Goal: Information Seeking & Learning: Learn about a topic

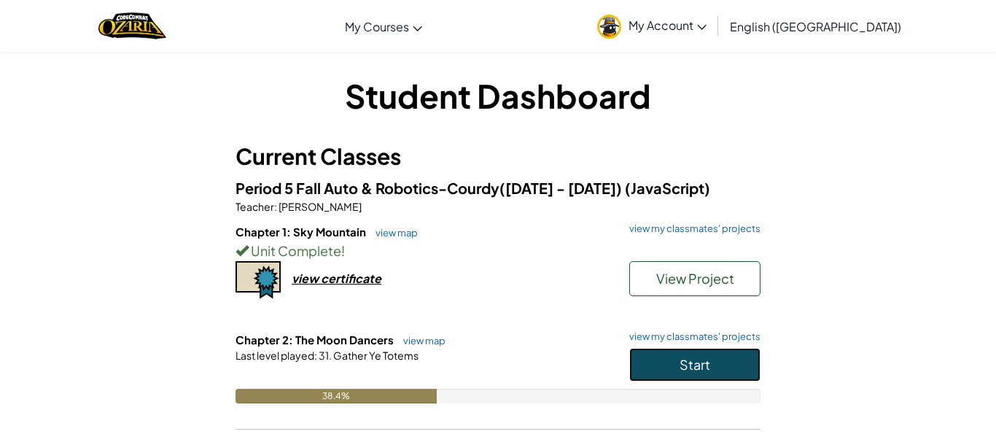
click at [735, 354] on button "Start" at bounding box center [694, 365] width 131 height 34
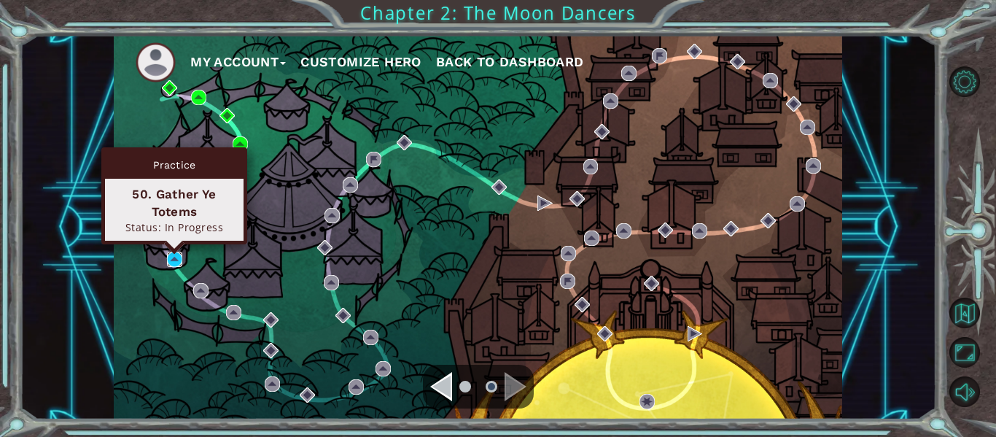
click at [176, 259] on img at bounding box center [174, 258] width 15 height 15
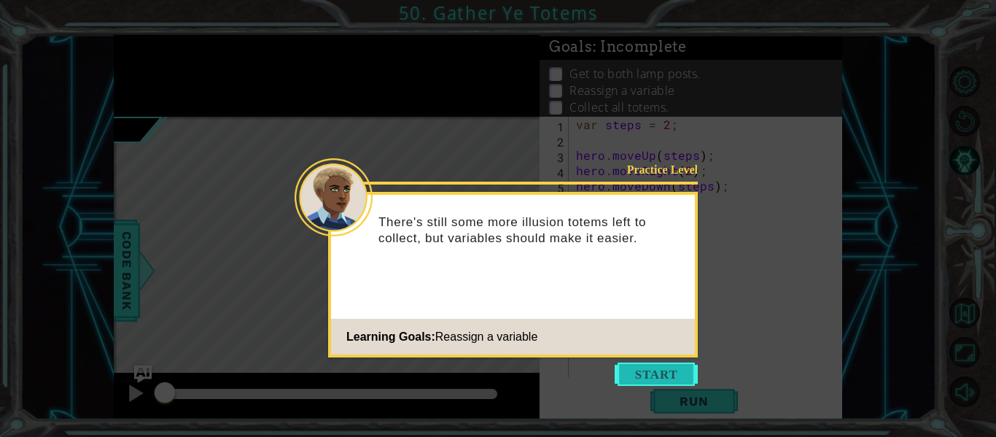
click at [647, 378] on button "Start" at bounding box center [655, 373] width 83 height 23
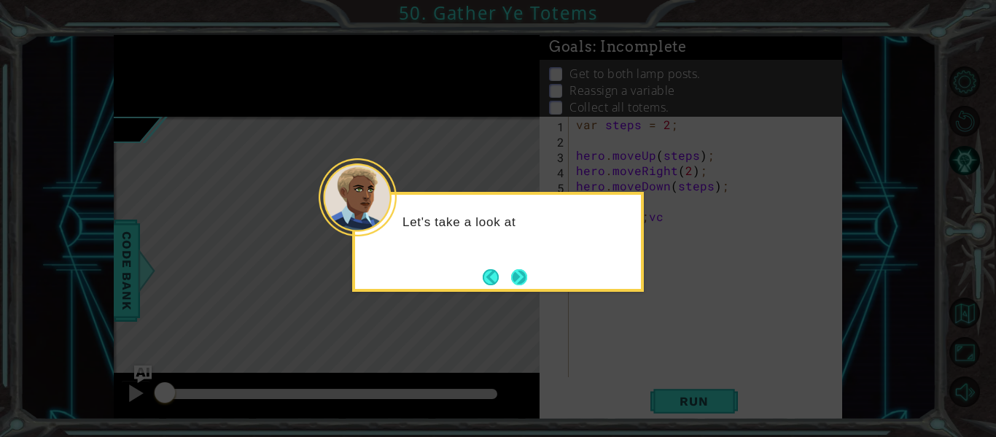
click at [523, 282] on button "Next" at bounding box center [519, 277] width 16 height 16
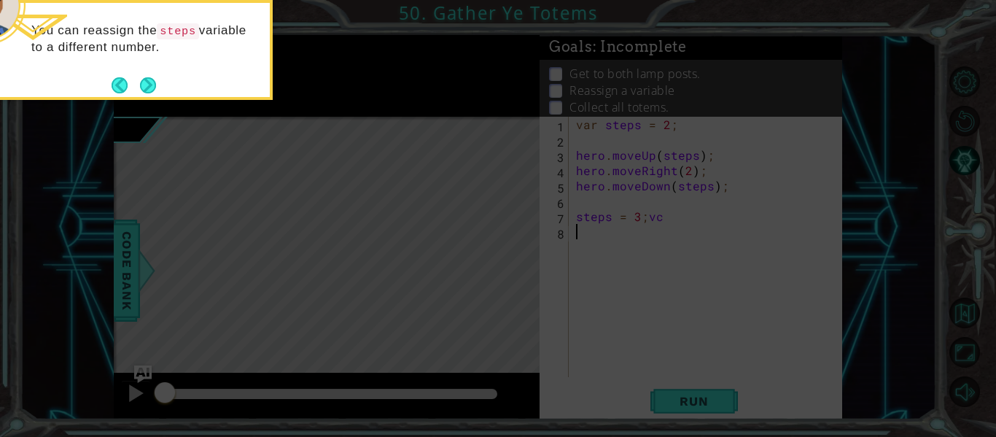
click at [700, 403] on icon at bounding box center [498, 65] width 996 height 743
click at [154, 85] on button "Next" at bounding box center [148, 85] width 16 height 16
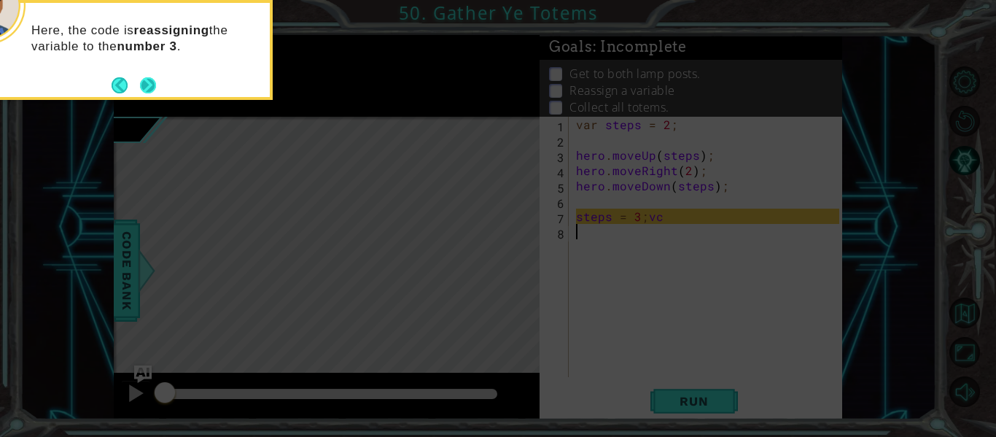
click at [148, 79] on button "Next" at bounding box center [148, 85] width 16 height 16
click at [148, 87] on button "Next" at bounding box center [148, 85] width 16 height 16
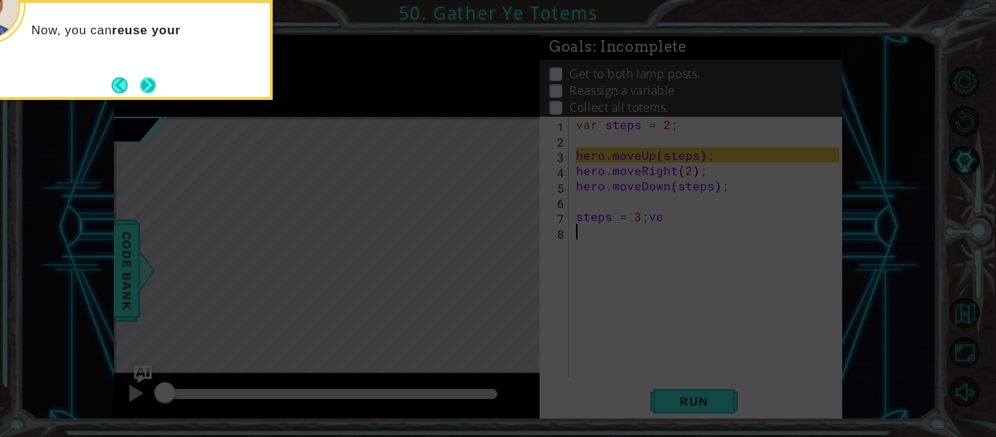
click at [154, 93] on button "Next" at bounding box center [148, 85] width 16 height 16
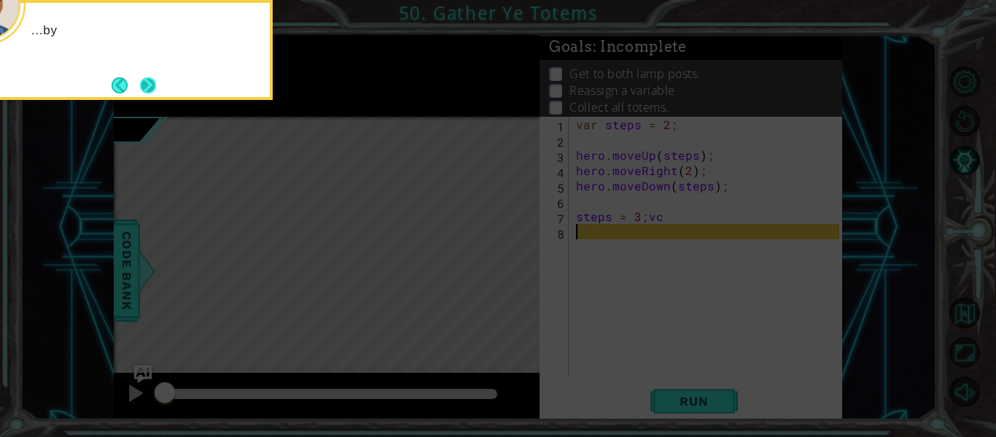
click at [152, 91] on button "Next" at bounding box center [148, 85] width 16 height 16
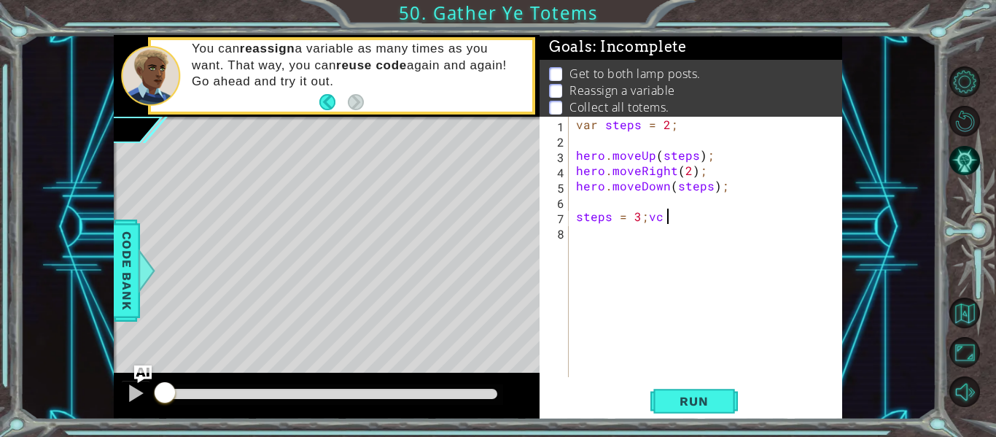
click at [665, 218] on div "var steps = 2 ; hero . moveUp ( steps ) ; hero . moveRight ( 2 ) ; hero . moveD…" at bounding box center [709, 262] width 273 height 291
type textarea "steps = 3;"
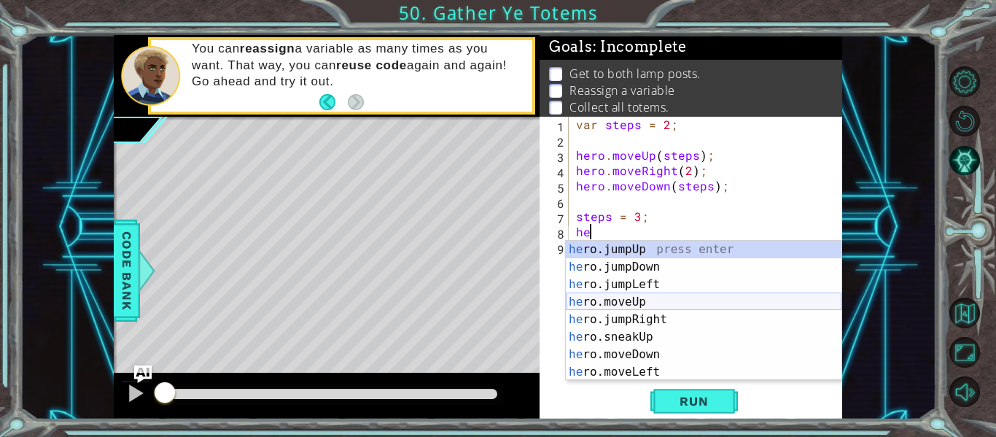
click at [639, 296] on div "he ro.jumpUp press enter he ro.jumpDown press enter he ro.jumpLeft press enter …" at bounding box center [704, 328] width 276 height 175
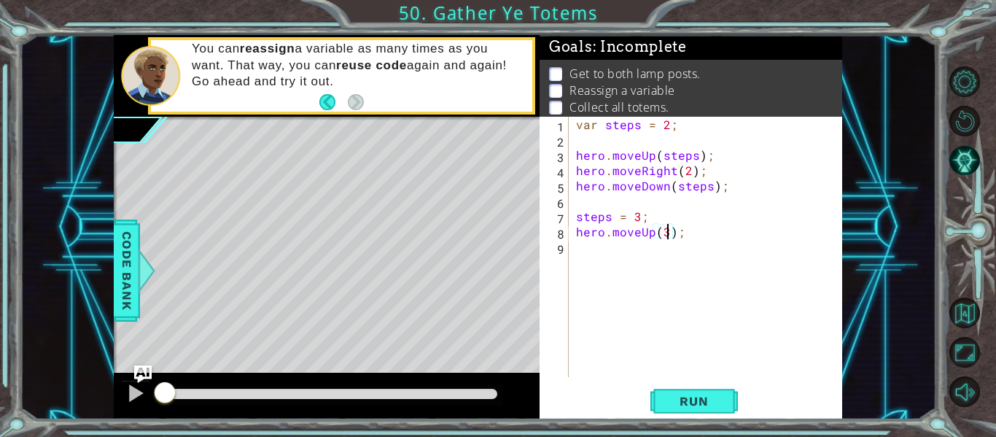
scroll to position [0, 6]
type textarea "hero.moveUp(3);"
click at [569, 246] on div "hero.moveUp(3); 1 2 3 4 5 6 7 8 9 var steps = 2 ; hero . moveUp ( steps ) ; her…" at bounding box center [689, 247] width 300 height 260
click at [576, 245] on div "var steps = 2 ; hero . moveUp ( steps ) ; hero . moveRight ( 2 ) ; hero . moveD…" at bounding box center [709, 262] width 273 height 291
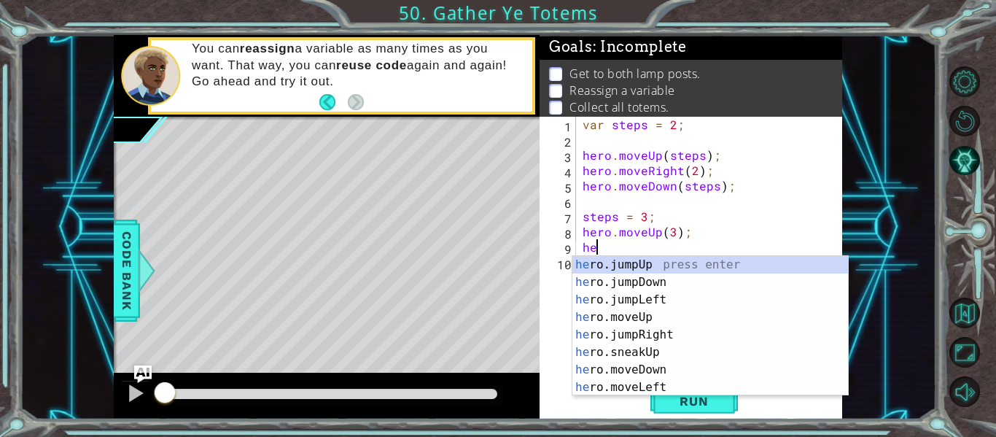
scroll to position [0, 1]
type textarea "hero"
click at [639, 318] on div "hero .jumpUp press enter hero .jumpDown press enter hero .jumpLeft press enter …" at bounding box center [710, 343] width 276 height 175
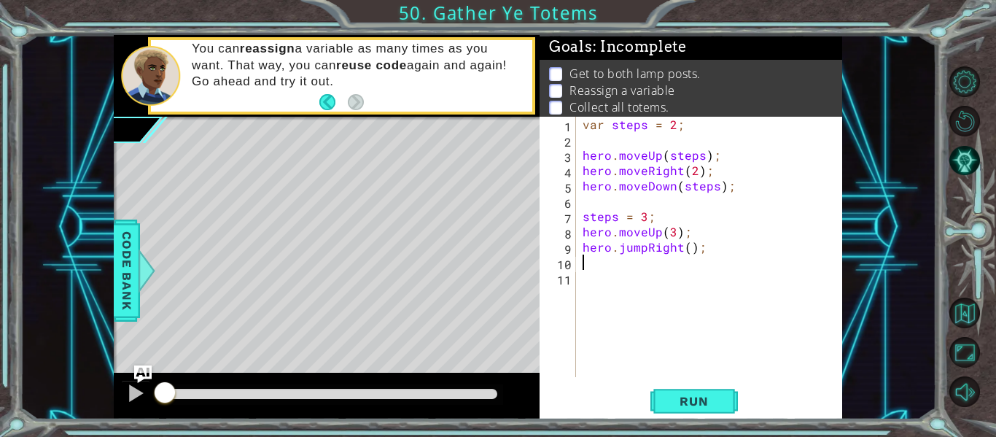
scroll to position [0, 0]
click at [645, 249] on div "var steps = 2 ; hero . moveUp ( steps ) ; hero . moveRight ( 2 ) ; hero . moveD…" at bounding box center [712, 262] width 267 height 291
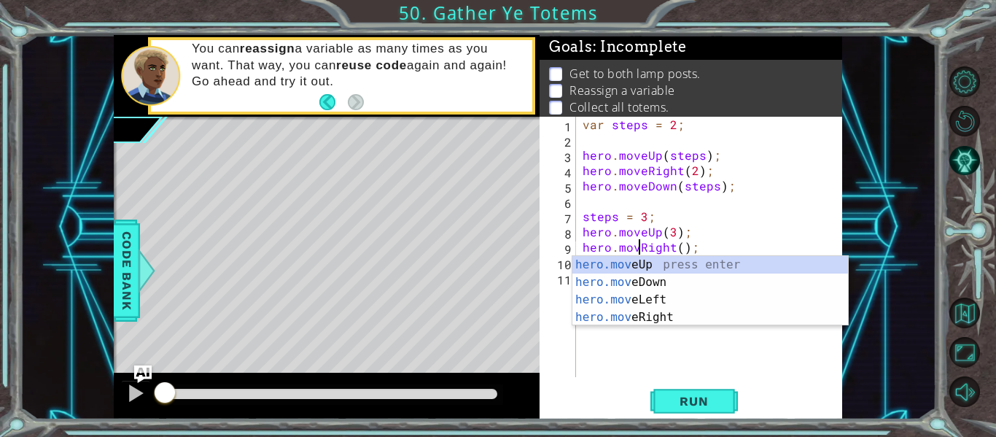
scroll to position [0, 4]
click at [686, 244] on div "var steps = 2 ; hero . moveUp ( steps ) ; hero . moveRight ( 2 ) ; hero . moveD…" at bounding box center [712, 262] width 267 height 291
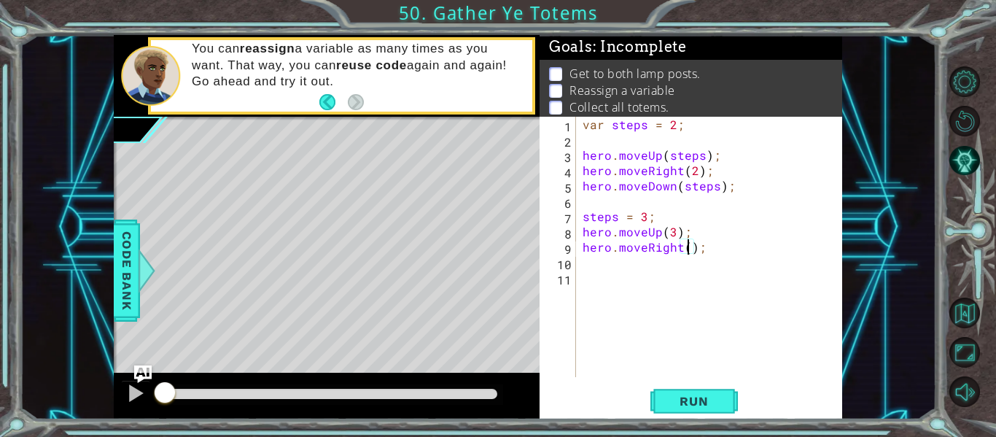
type textarea "hero.moveRight(3);"
click at [584, 264] on div "var steps = 2 ; hero . moveUp ( steps ) ; hero . moveRight ( 2 ) ; hero . moveD…" at bounding box center [712, 262] width 267 height 291
click at [674, 235] on div "var steps = 2 ; hero . moveUp ( steps ) ; hero . moveRight ( 2 ) ; hero . moveD…" at bounding box center [712, 262] width 267 height 291
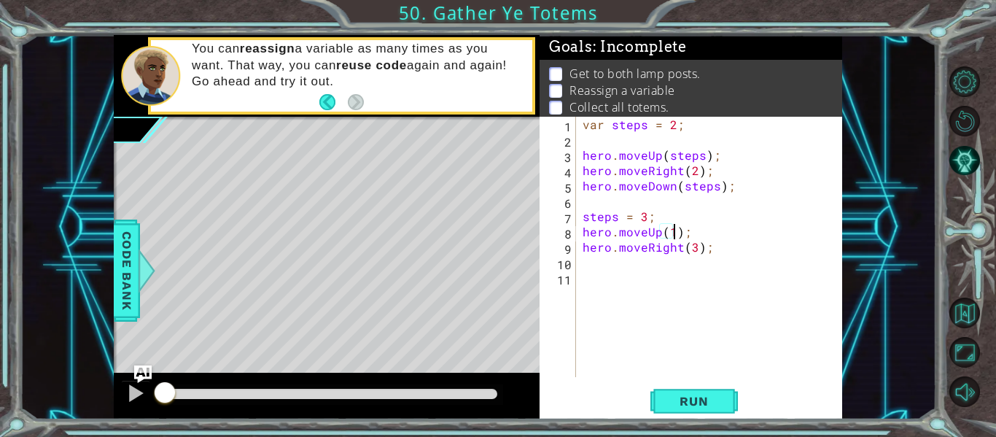
scroll to position [0, 6]
click at [693, 246] on div "var steps = 2 ; hero . moveUp ( steps ) ; hero . moveRight ( 2 ) ; hero . moveD…" at bounding box center [712, 262] width 267 height 291
type textarea "hero.moveRight(2);"
click at [580, 268] on div "var steps = 2 ; hero . moveUp ( steps ) ; hero . moveRight ( 2 ) ; hero . moveD…" at bounding box center [712, 262] width 267 height 291
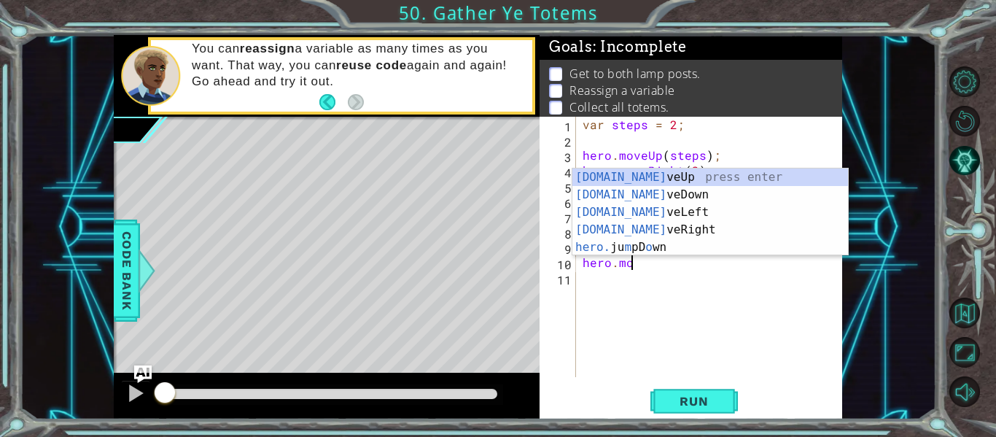
scroll to position [0, 3]
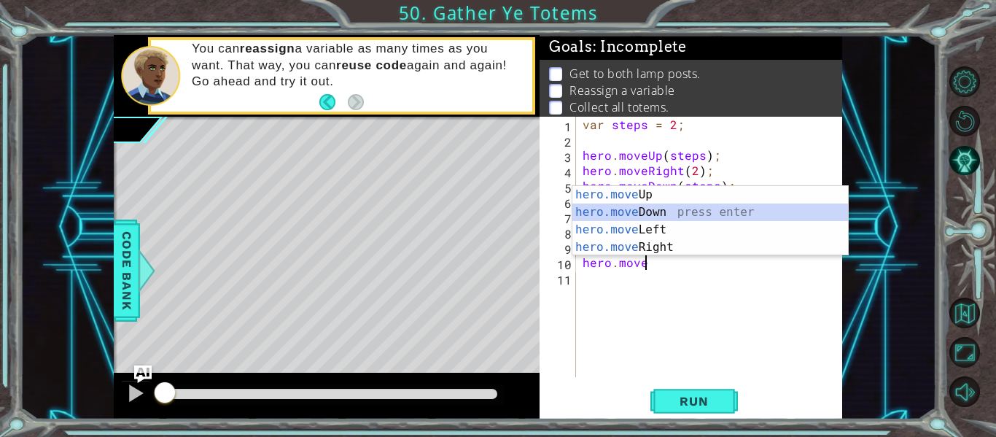
click at [657, 209] on div "hero.move Up press enter hero.move Down press enter hero.move Left press enter …" at bounding box center [710, 238] width 276 height 105
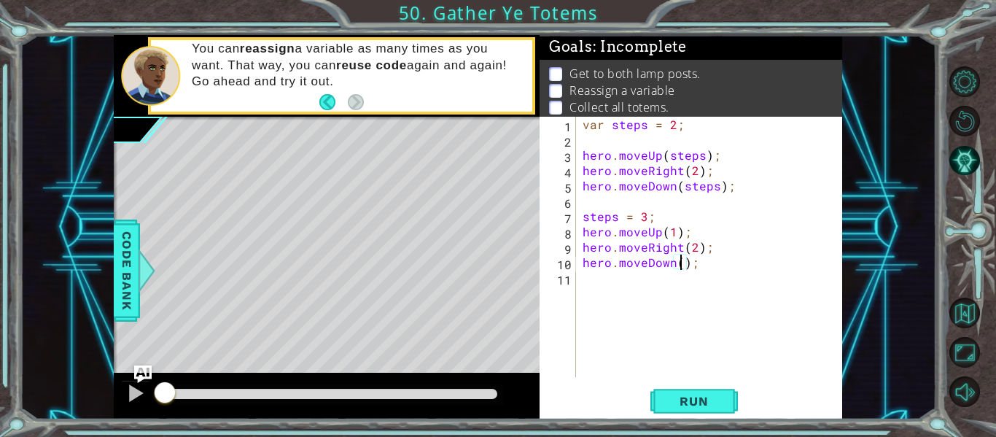
type textarea "hero.moveDown(3);"
click at [582, 280] on div "var steps = 2 ; hero . moveUp ( steps ) ; hero . moveRight ( 2 ) ; hero . moveD…" at bounding box center [712, 262] width 267 height 291
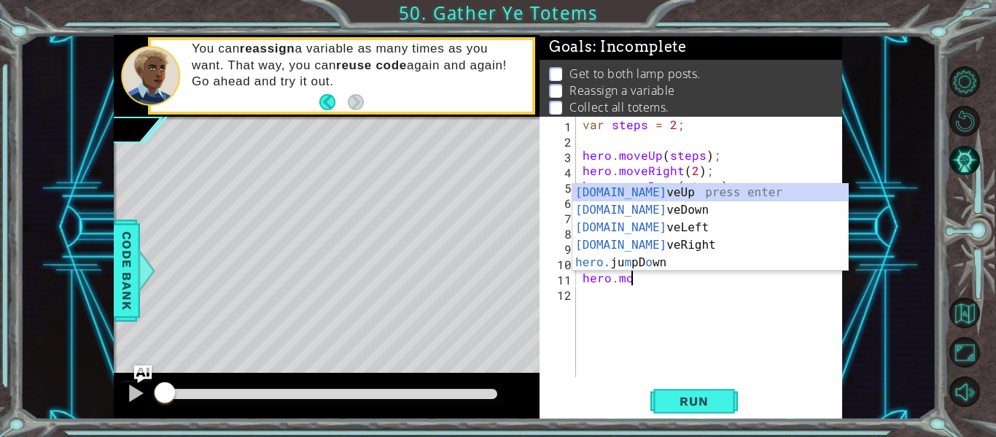
scroll to position [0, 3]
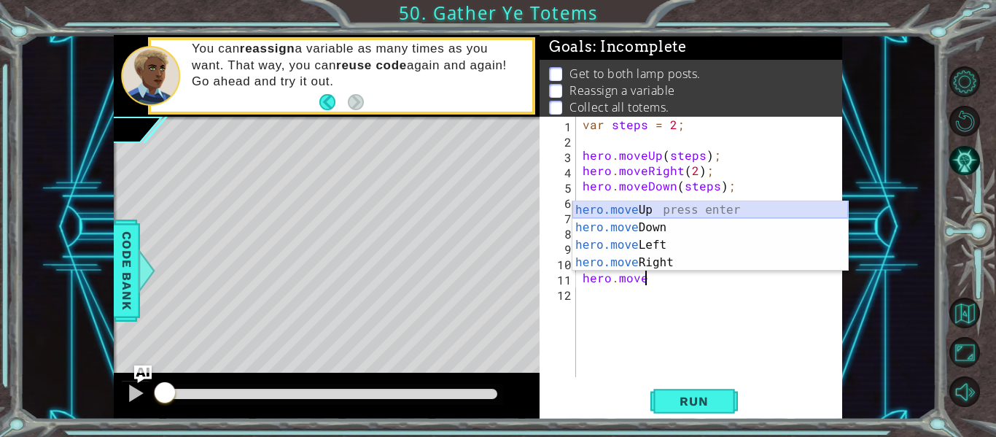
click at [642, 211] on div "hero.move Up press enter hero.move Down press enter hero.move Left press enter …" at bounding box center [710, 253] width 276 height 105
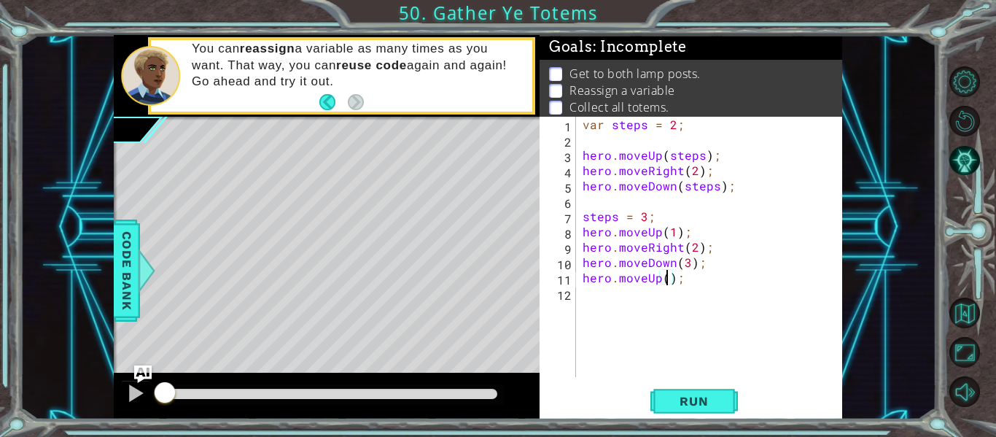
type textarea "hero.moveUp(4);"
click at [581, 292] on div "var steps = 2 ; hero . moveUp ( steps ) ; hero . moveRight ( 2 ) ; hero . moveD…" at bounding box center [712, 262] width 267 height 291
type textarea "g"
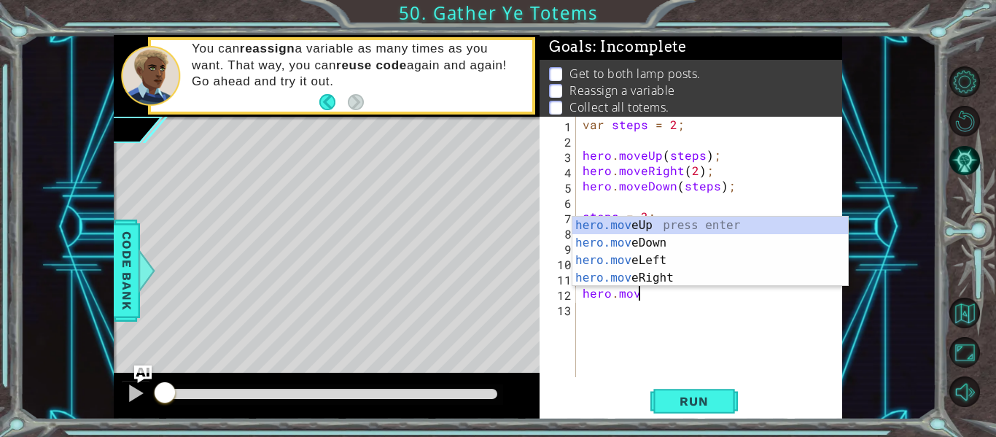
scroll to position [0, 3]
click at [663, 278] on div "hero.move Up press enter hero.move Down press enter hero.move Left press enter …" at bounding box center [710, 268] width 276 height 105
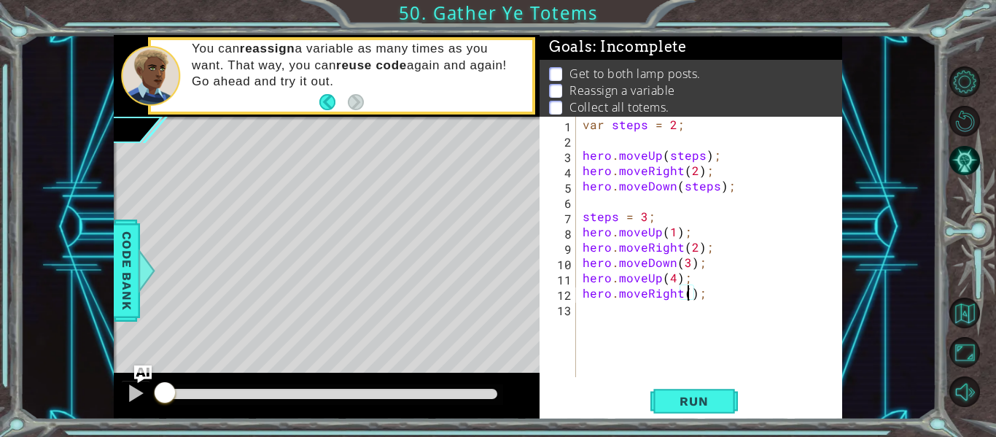
scroll to position [0, 7]
type textarea "hero.moveRight(2);"
click at [578, 311] on div "hero.moveRight(2); 1 2 3 4 5 6 7 8 9 10 11 12 13 var steps = 2 ; hero . moveUp …" at bounding box center [689, 247] width 300 height 260
click at [585, 311] on div "var steps = 2 ; hero . moveUp ( steps ) ; hero . moveRight ( 2 ) ; hero . moveD…" at bounding box center [712, 262] width 267 height 291
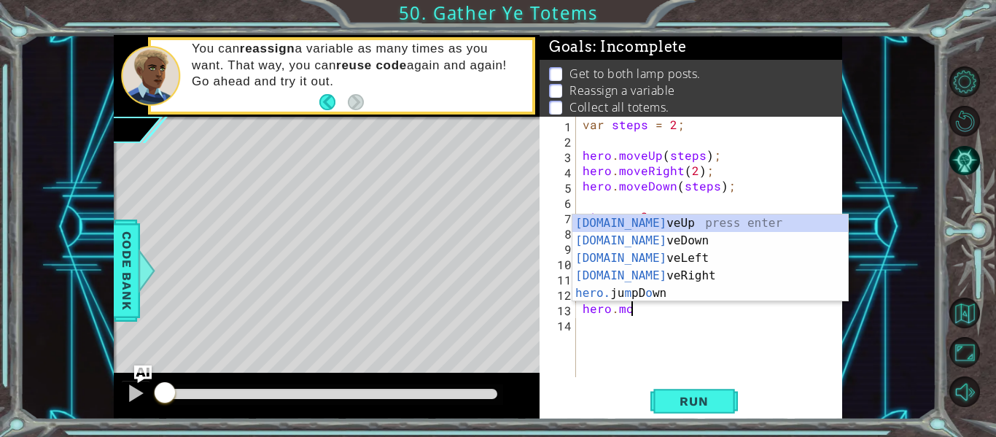
scroll to position [0, 3]
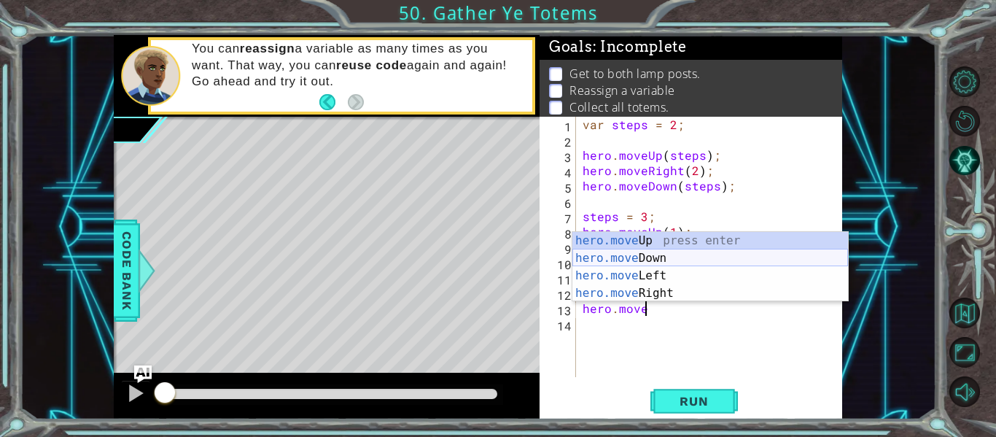
click at [658, 259] on div "hero.move Up press enter hero.move Down press enter hero.move Left press enter …" at bounding box center [710, 284] width 276 height 105
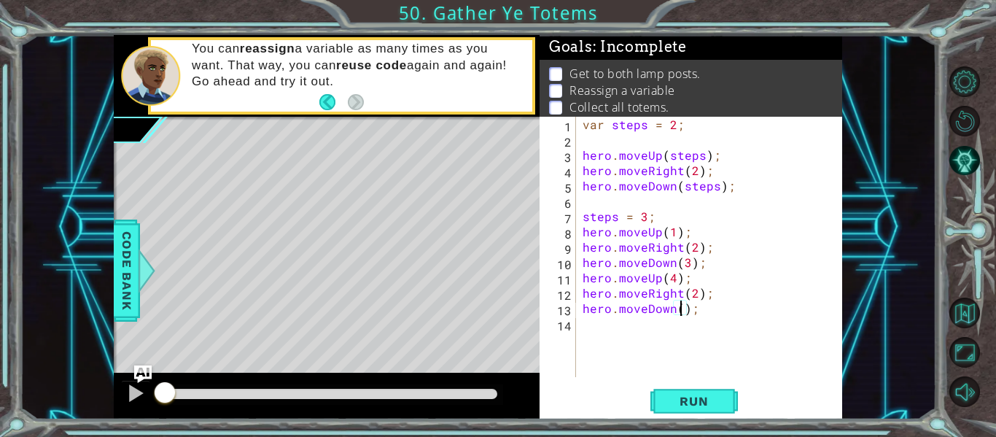
type textarea "hero.moveDown(4);"
click at [693, 391] on button "Run" at bounding box center [693, 401] width 87 height 30
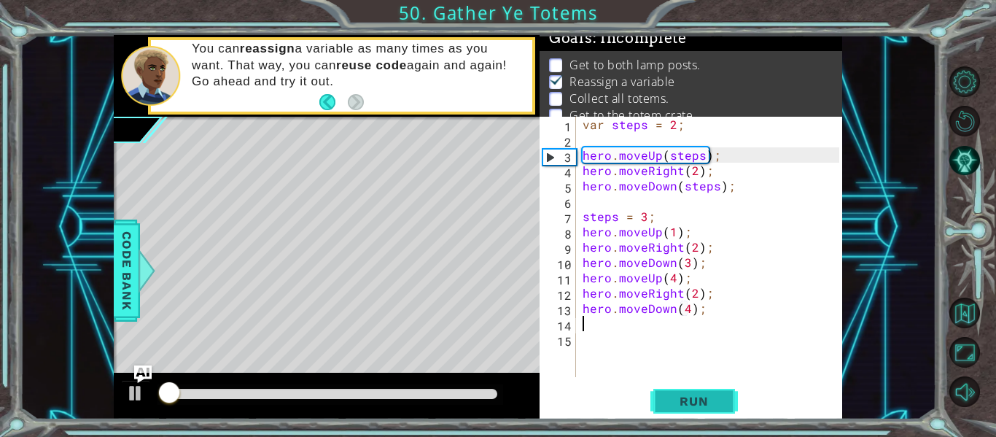
scroll to position [12, 0]
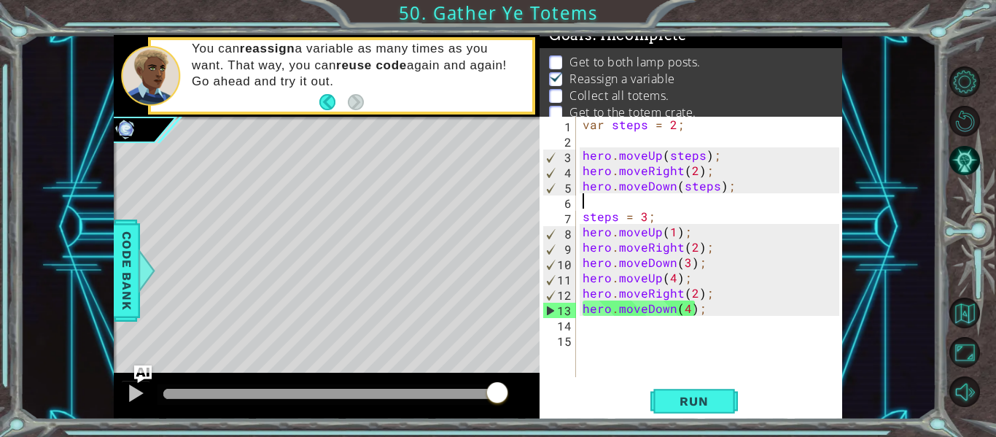
click at [582, 200] on div "var steps = 2 ; hero . moveUp ( steps ) ; hero . moveRight ( 2 ) ; hero . moveD…" at bounding box center [712, 262] width 267 height 291
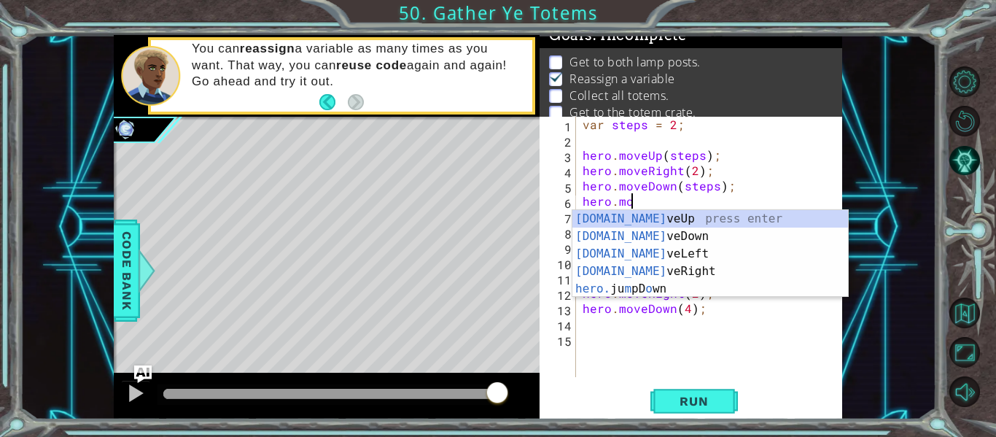
scroll to position [0, 3]
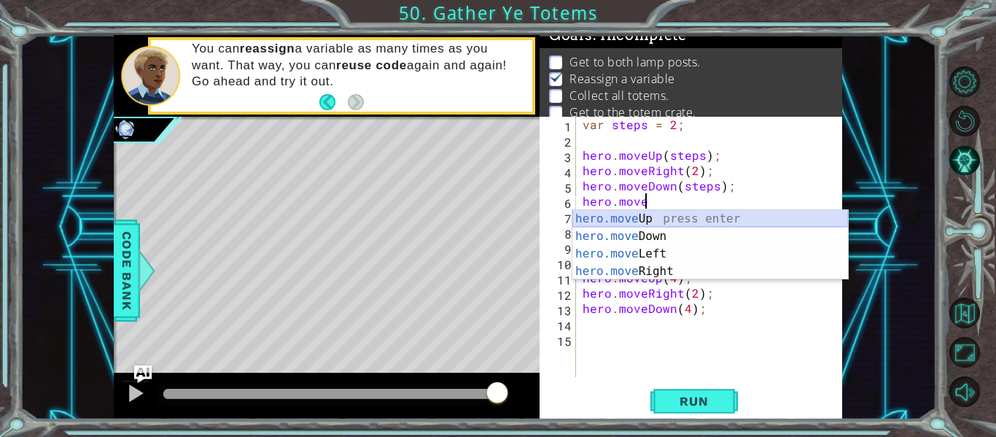
click at [666, 217] on div "hero.move Up press enter hero.move Down press enter hero.move Left press enter …" at bounding box center [710, 262] width 276 height 105
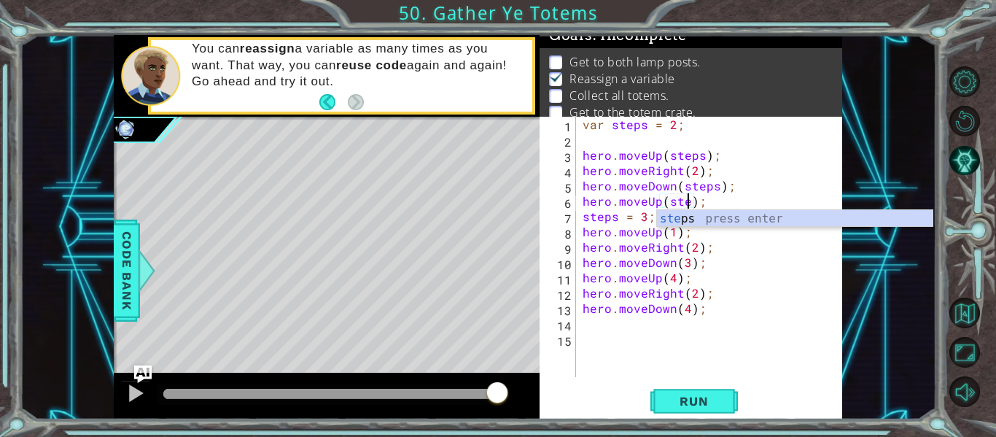
scroll to position [0, 7]
click at [695, 167] on div "var steps = 2 ; hero . moveUp ( steps ) ; hero . moveRight ( 2 ) ; hero . moveD…" at bounding box center [712, 262] width 267 height 291
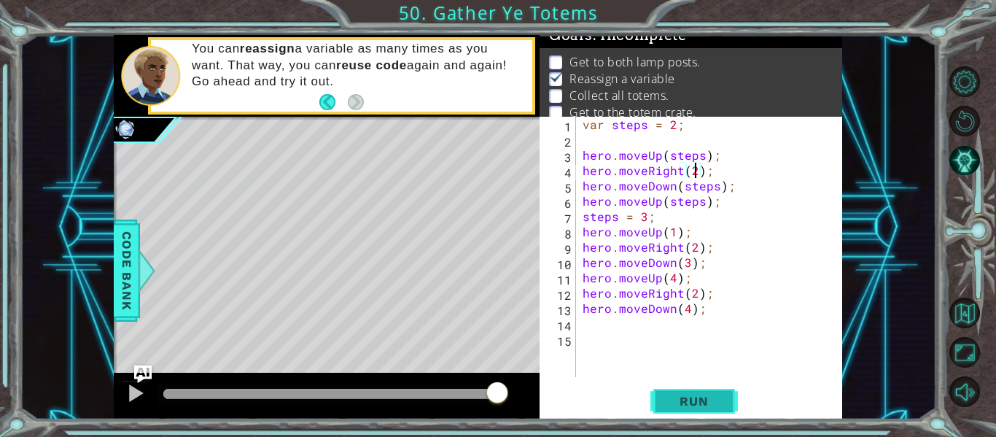
type textarea "hero.moveRight(2);"
click at [686, 393] on button "Run" at bounding box center [693, 401] width 87 height 30
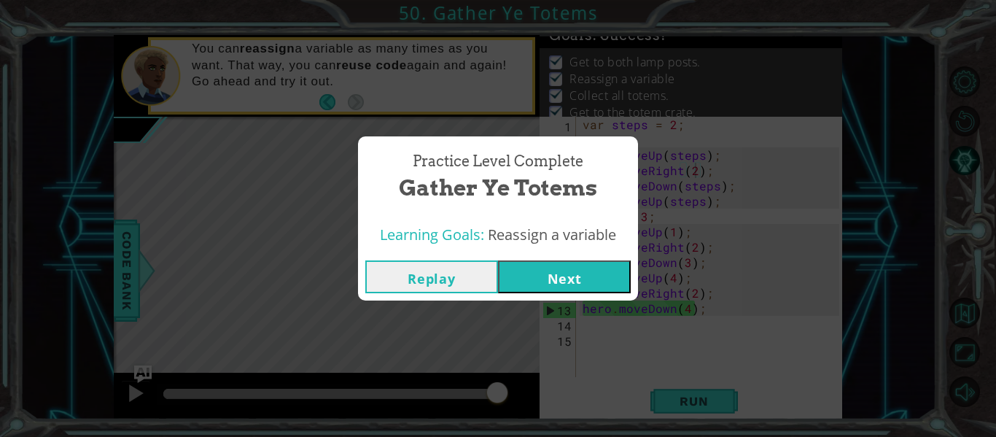
click at [604, 285] on button "Next" at bounding box center [564, 276] width 133 height 33
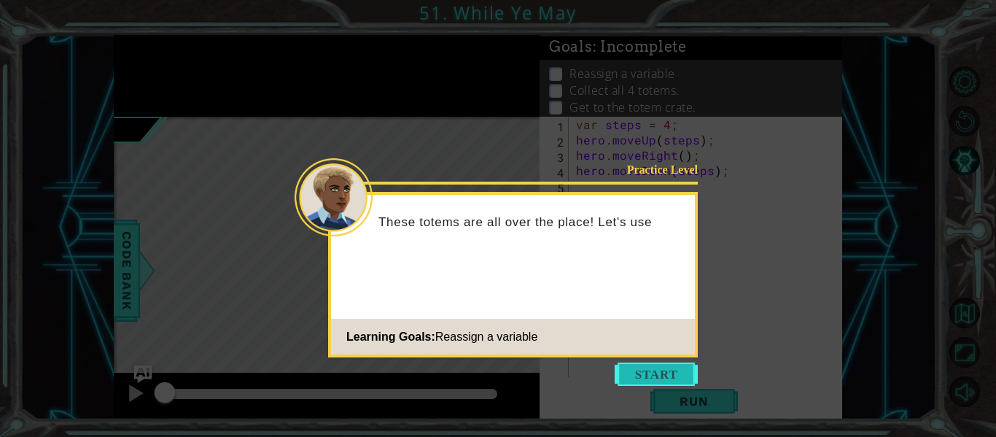
click at [662, 373] on button "Start" at bounding box center [655, 373] width 83 height 23
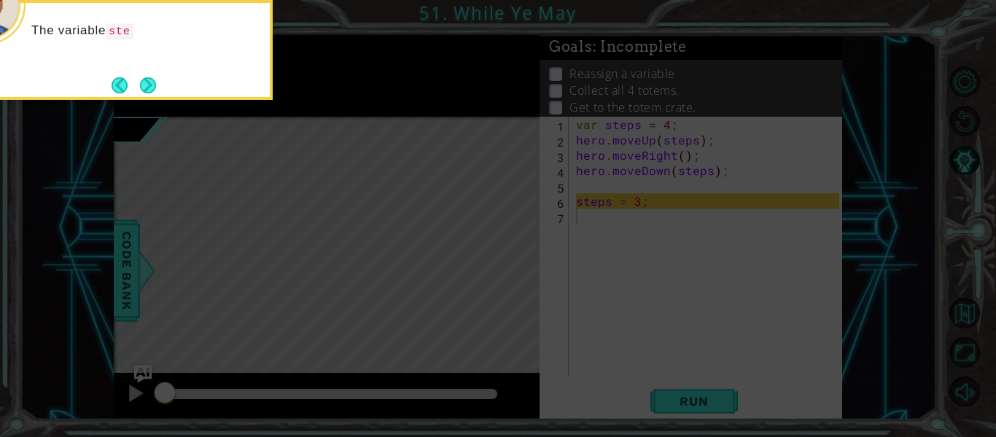
click at [681, 396] on icon at bounding box center [498, 65] width 996 height 743
click at [148, 84] on button "Next" at bounding box center [148, 85] width 16 height 16
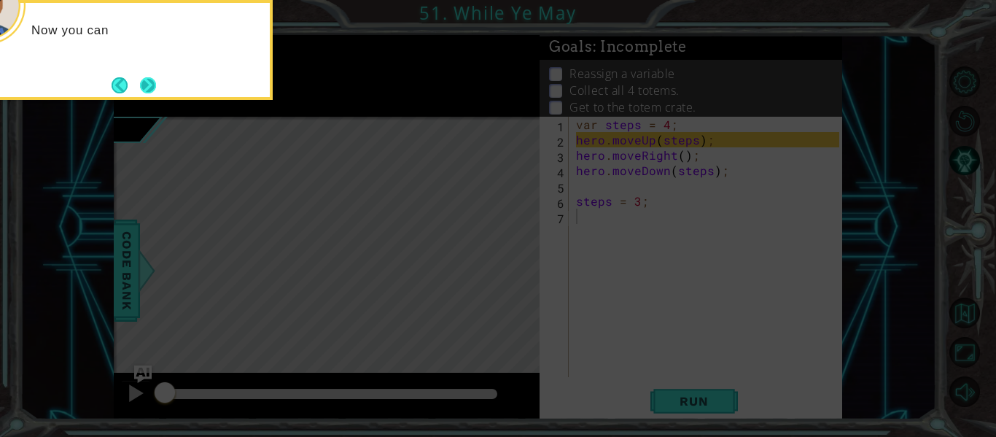
click at [147, 85] on button "Next" at bounding box center [148, 85] width 16 height 16
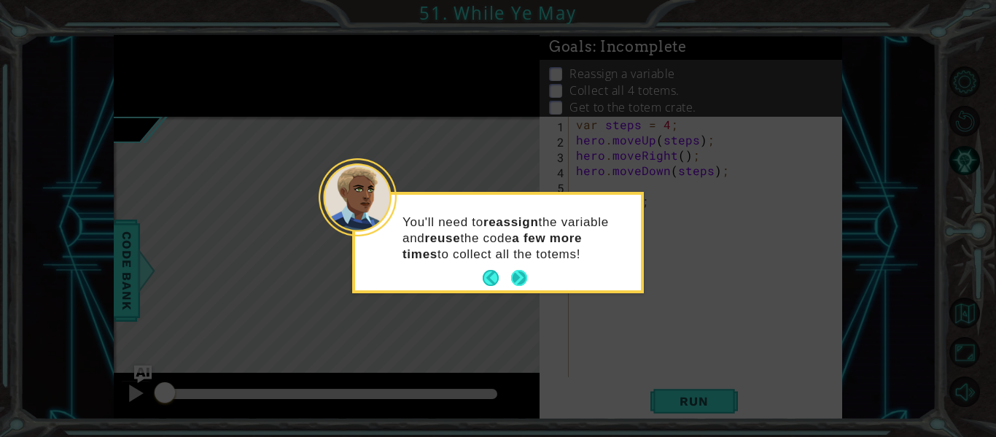
click at [511, 281] on button "Next" at bounding box center [519, 278] width 16 height 16
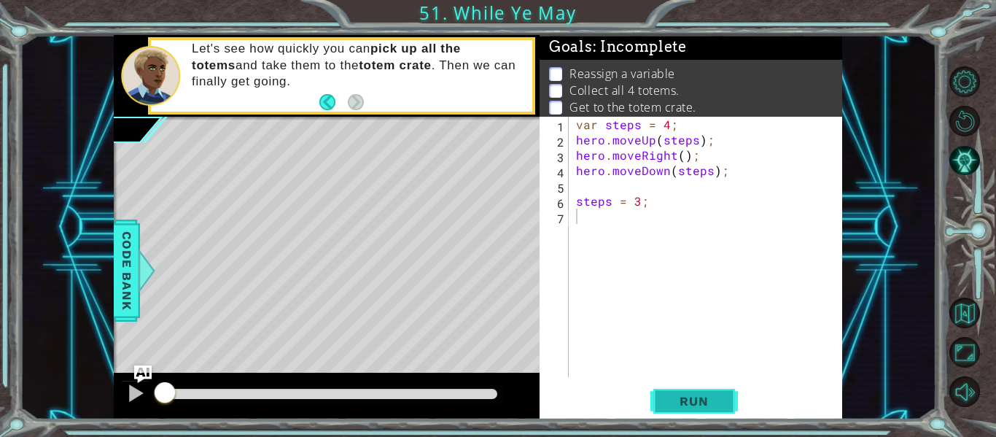
click at [723, 396] on button "Run" at bounding box center [693, 401] width 87 height 30
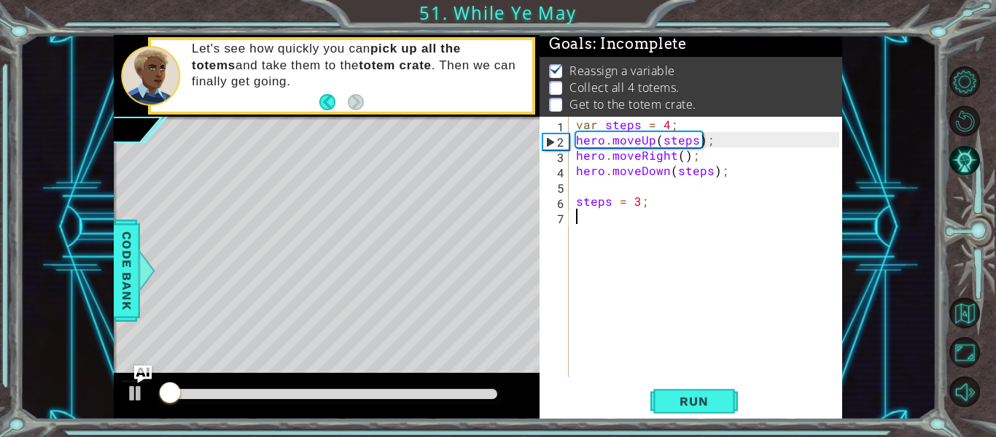
scroll to position [4, 0]
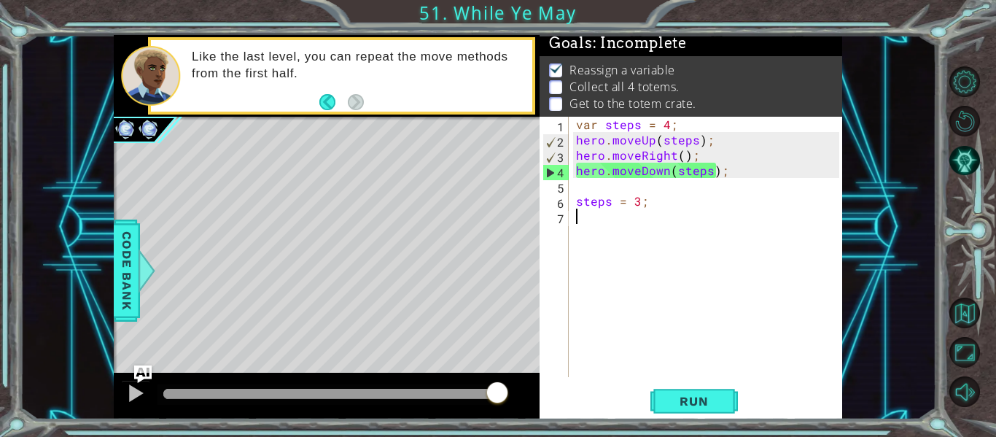
click at [652, 206] on div "var steps = 4 ; hero . moveUp ( steps ) ; hero . moveRight ( ) ; hero . moveDow…" at bounding box center [709, 262] width 273 height 291
type textarea "steps = 3;"
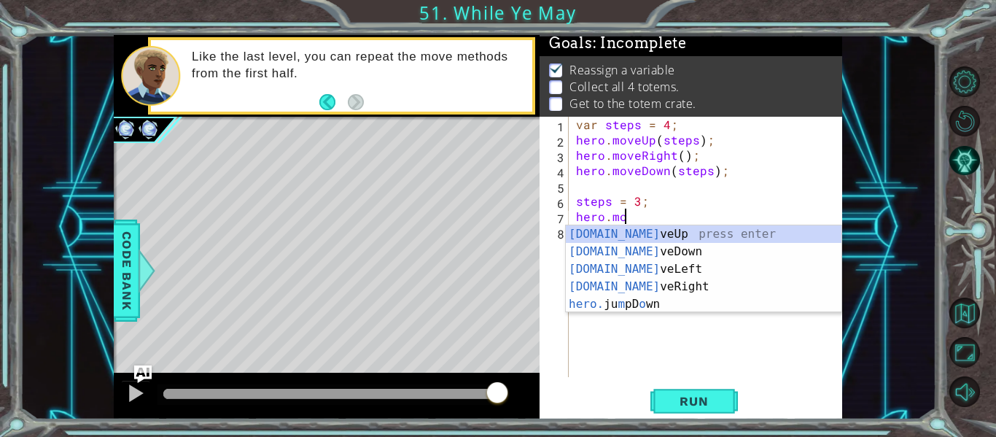
scroll to position [0, 3]
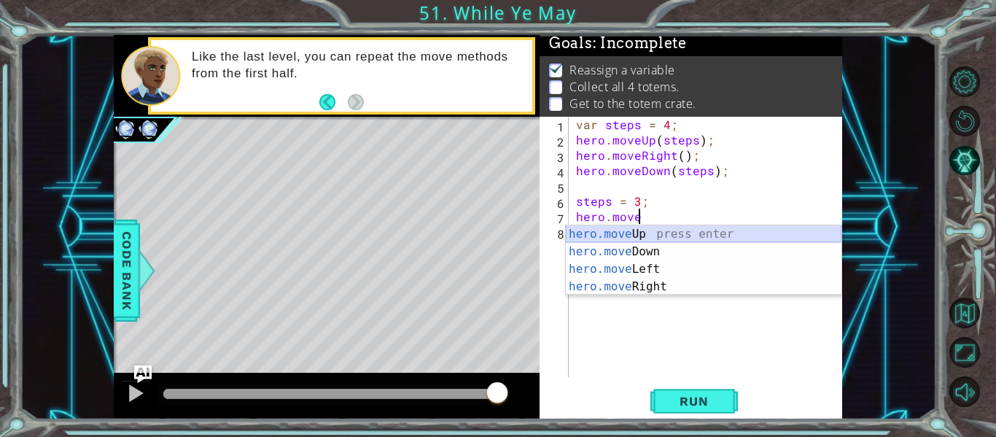
click at [673, 235] on div "hero.move Up press enter hero.move Down press enter hero.move Left press enter …" at bounding box center [704, 277] width 276 height 105
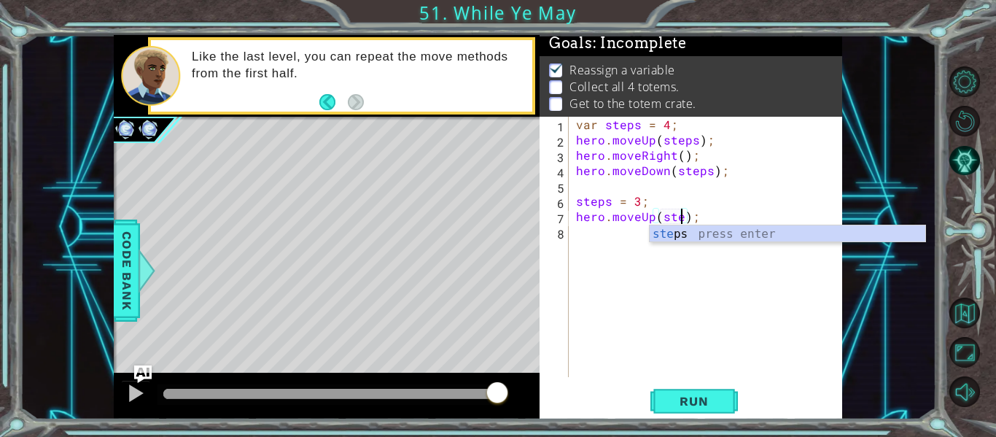
scroll to position [0, 7]
type textarea "hero.moveUp(steps);"
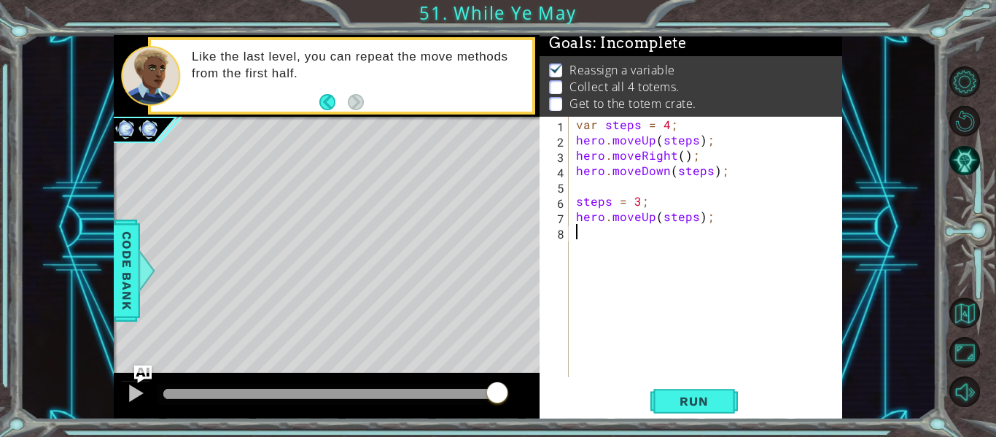
click at [575, 233] on div "var steps = 4 ; hero . moveUp ( steps ) ; hero . moveRight ( ) ; hero . moveDow…" at bounding box center [709, 262] width 273 height 291
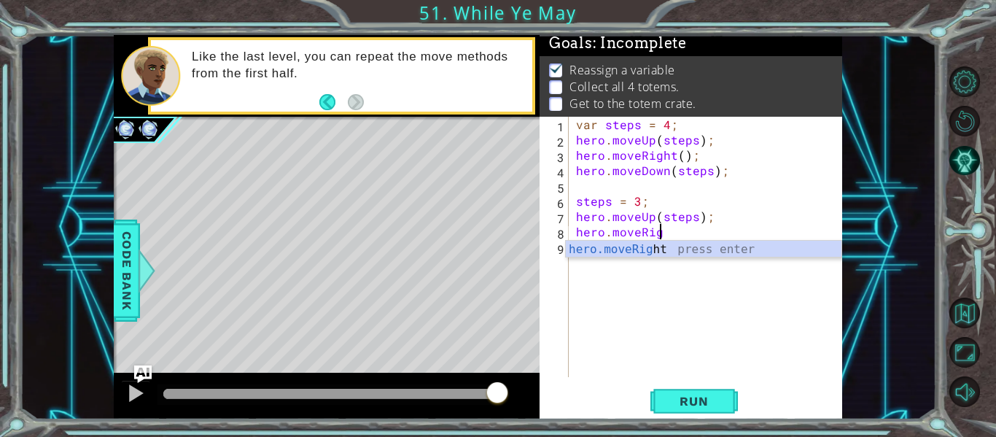
scroll to position [0, 5]
click at [641, 247] on div "hero.moveRight press enter" at bounding box center [704, 267] width 276 height 52
type textarea "hero.moveRight(1);"
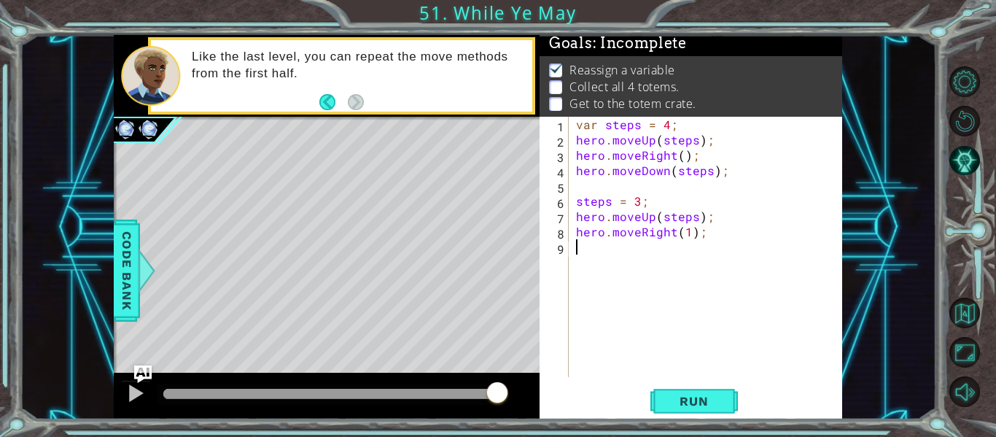
click at [590, 253] on div "var steps = 4 ; hero . moveUp ( steps ) ; hero . moveRight ( ) ; hero . moveDow…" at bounding box center [709, 262] width 273 height 291
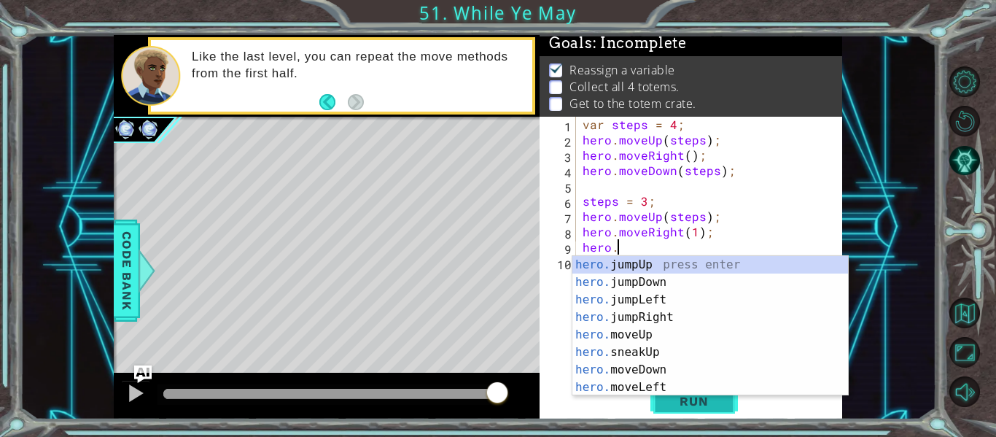
scroll to position [0, 1]
type textarea "h"
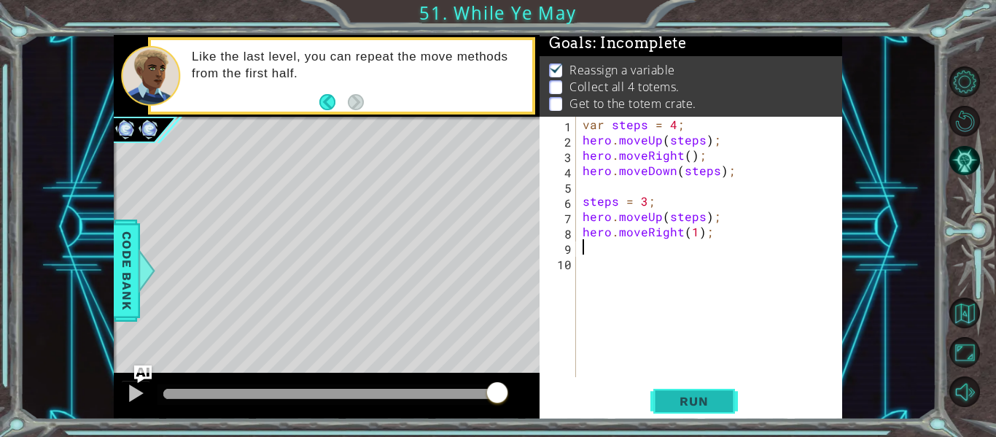
click at [722, 390] on button "Run" at bounding box center [693, 401] width 87 height 30
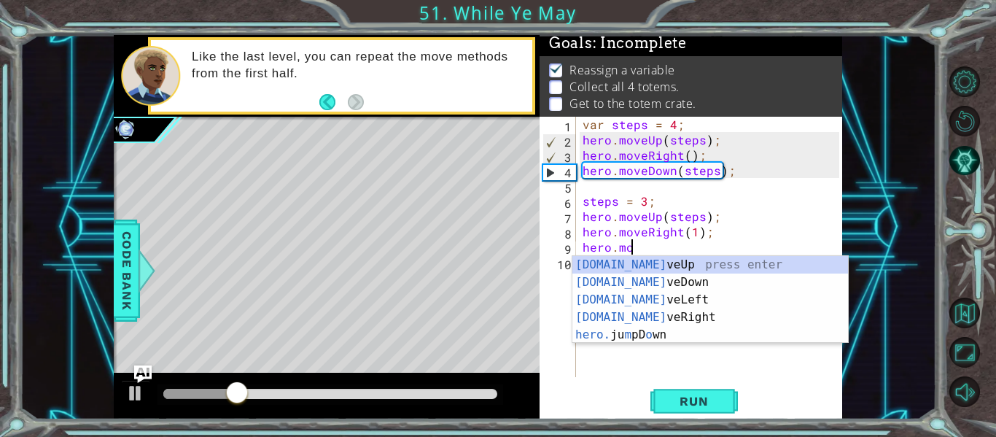
scroll to position [0, 3]
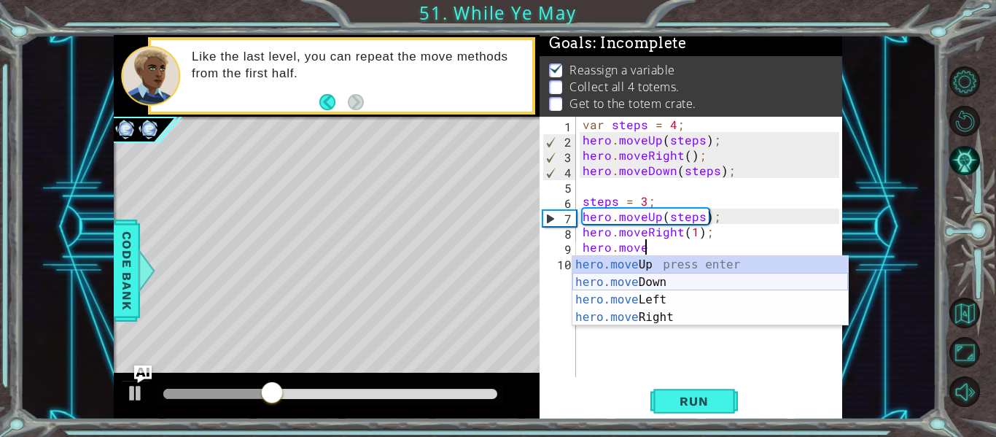
click at [677, 277] on div "hero.move Up press enter hero.move Down press enter hero.move Left press enter …" at bounding box center [710, 308] width 276 height 105
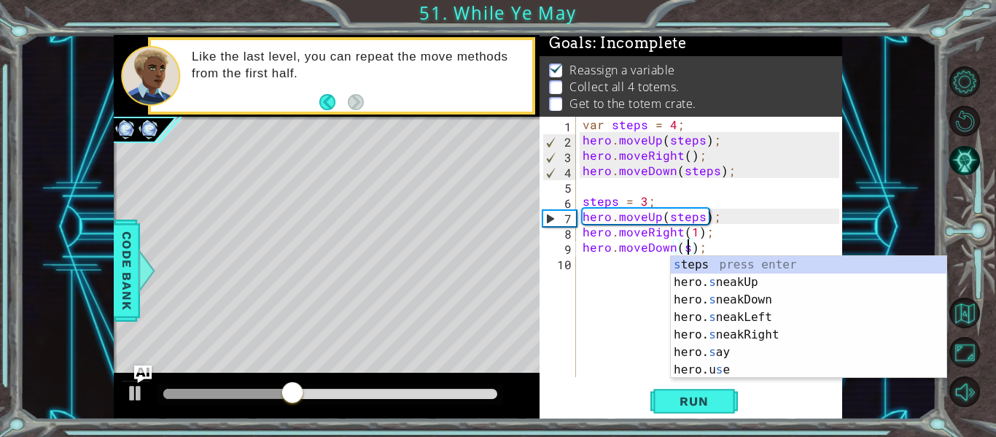
scroll to position [0, 7]
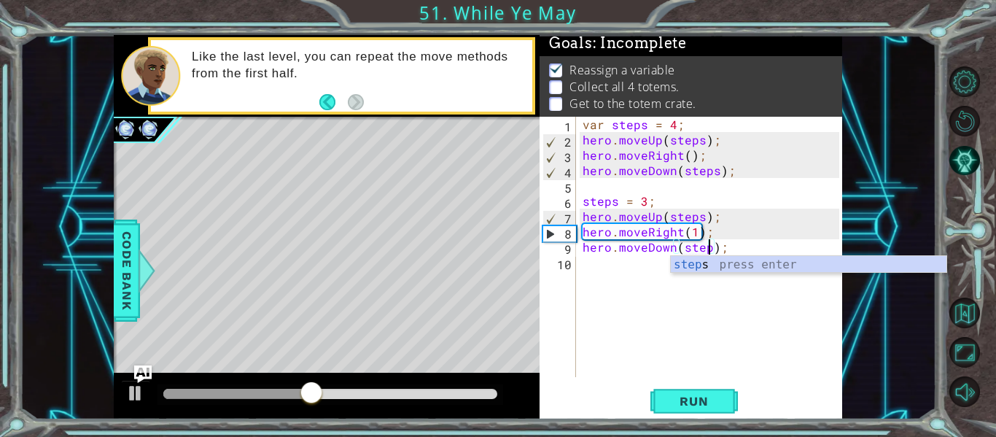
type textarea "hero.moveDown(steps);"
click at [579, 261] on div "var steps = 4 ; hero . moveUp ( steps ) ; hero . moveRight ( ) ; hero . moveDow…" at bounding box center [712, 262] width 267 height 291
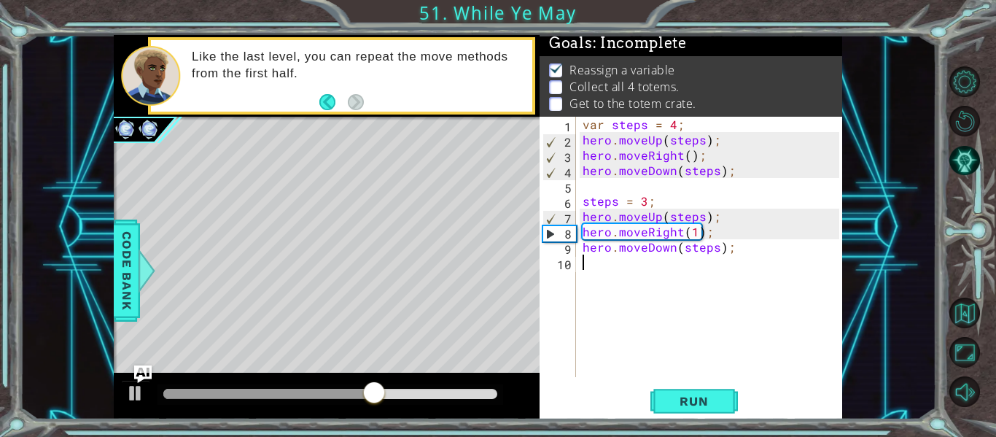
scroll to position [0, 0]
click at [695, 390] on button "Run" at bounding box center [693, 401] width 87 height 30
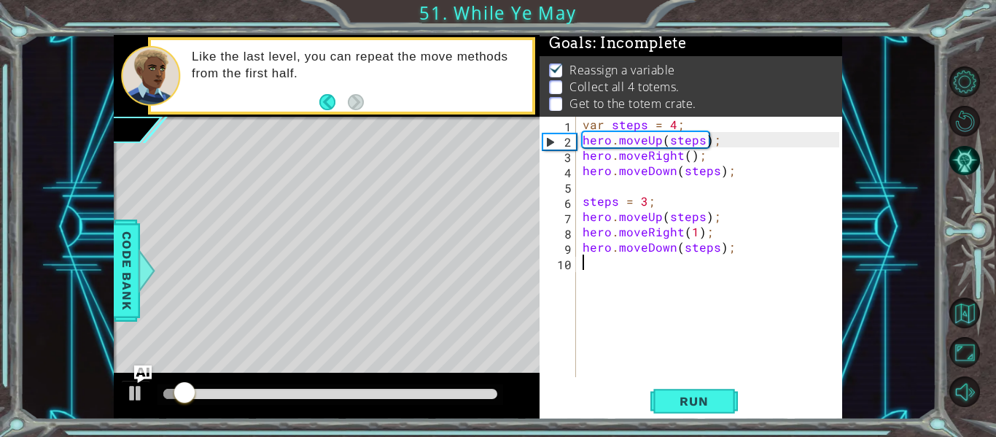
click at [586, 261] on div "var steps = 4 ; hero . moveUp ( steps ) ; hero . moveRight ( ) ; hero . moveDow…" at bounding box center [712, 262] width 267 height 291
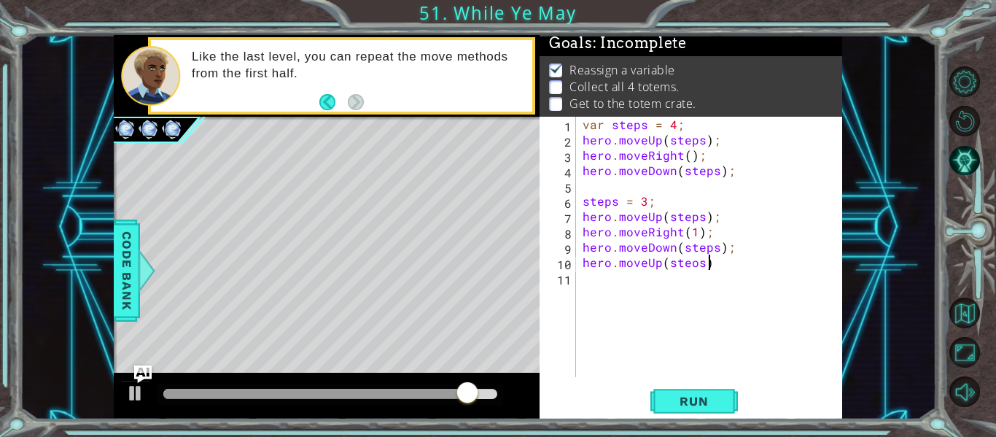
scroll to position [0, 7]
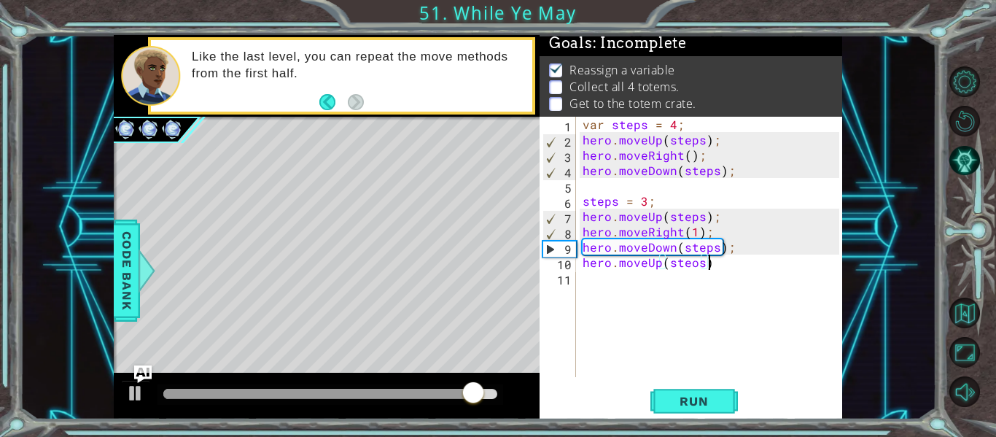
type textarea "hero.moveUp(steos);"
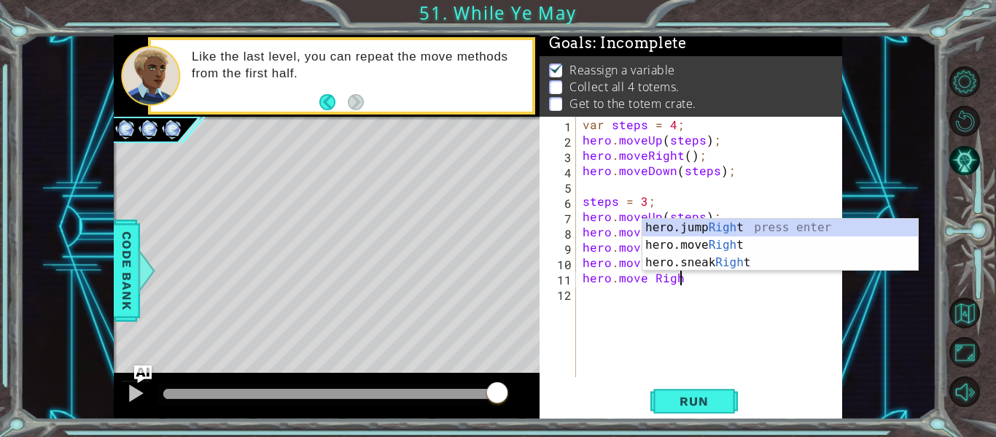
scroll to position [0, 6]
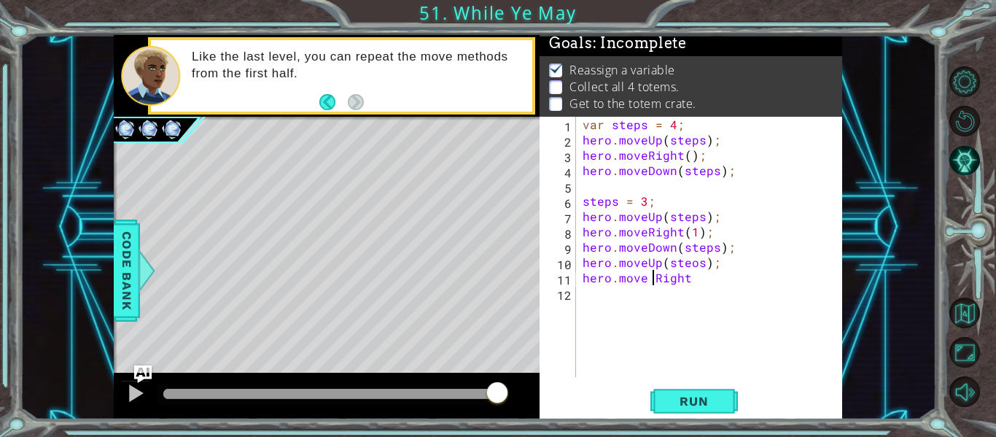
click at [655, 276] on div "var steps = 4 ; hero . moveUp ( steps ) ; hero . moveRight ( ) ; hero . moveDow…" at bounding box center [712, 262] width 267 height 291
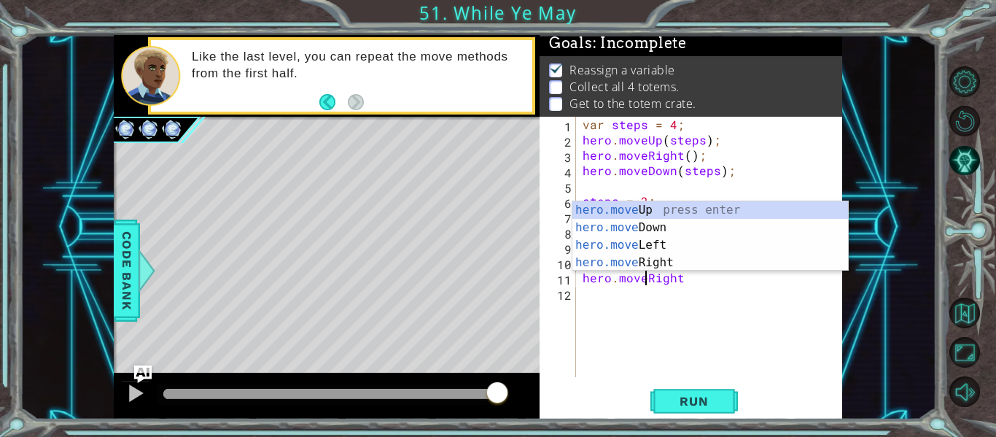
scroll to position [0, 5]
click at [671, 264] on div "hero.move Up press enter hero.move Down press enter hero.move Left press enter …" at bounding box center [710, 253] width 276 height 105
type textarea "hero.moveRight(1)"
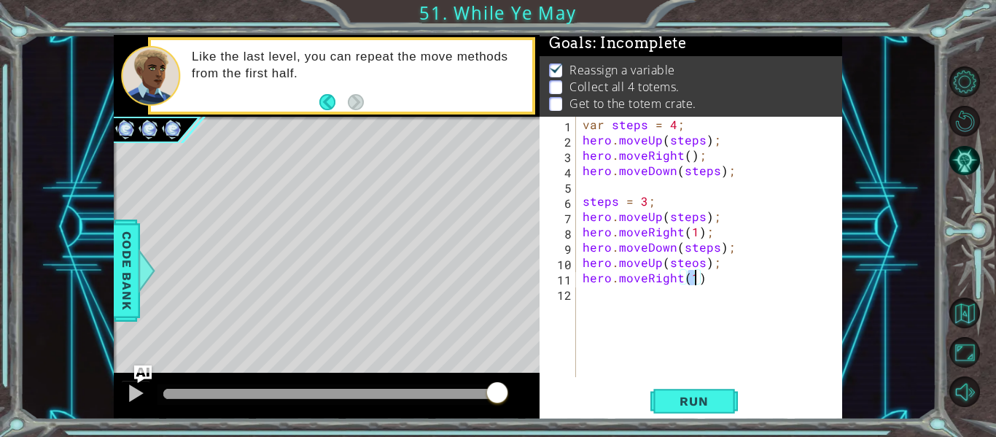
click at [593, 298] on div "var steps = 4 ; hero . moveUp ( steps ) ; hero . moveRight ( ) ; hero . moveDow…" at bounding box center [712, 262] width 267 height 291
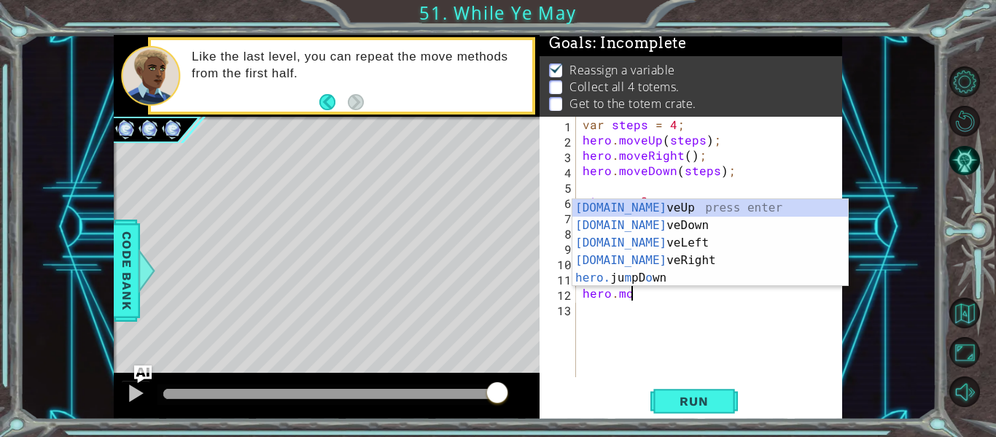
scroll to position [0, 3]
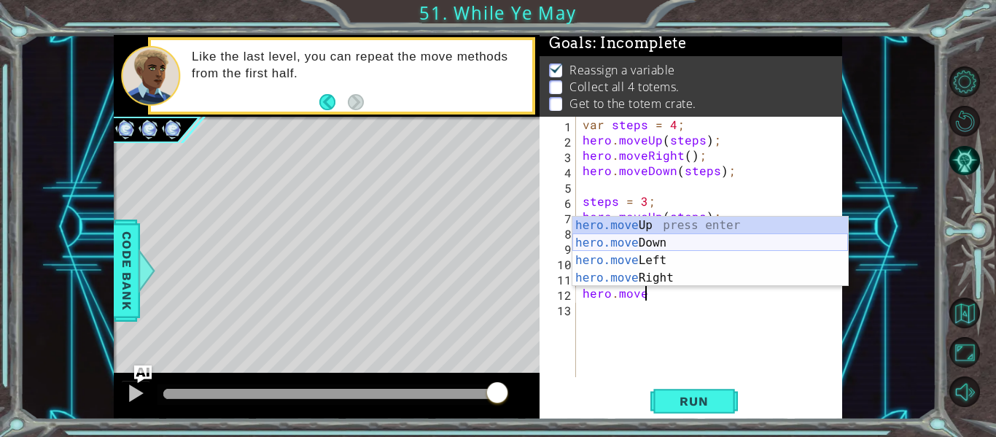
click at [661, 246] on div "hero.move Up press enter hero.move Down press enter hero.move Left press enter …" at bounding box center [710, 268] width 276 height 105
type textarea "hero.moveDown(1);"
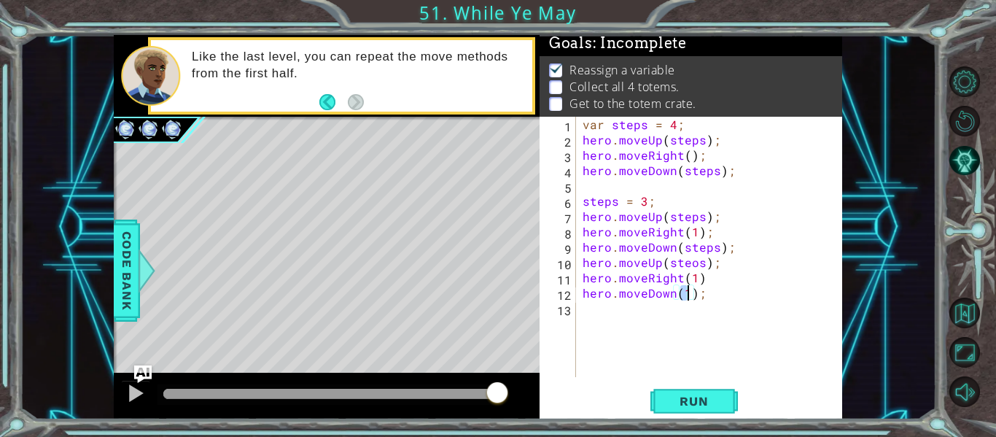
click at [591, 318] on div "var steps = 4 ; hero . moveUp ( steps ) ; hero . moveRight ( ) ; hero . moveDow…" at bounding box center [712, 262] width 267 height 291
type textarea "n"
type textarea "hero.moveUp(1)"
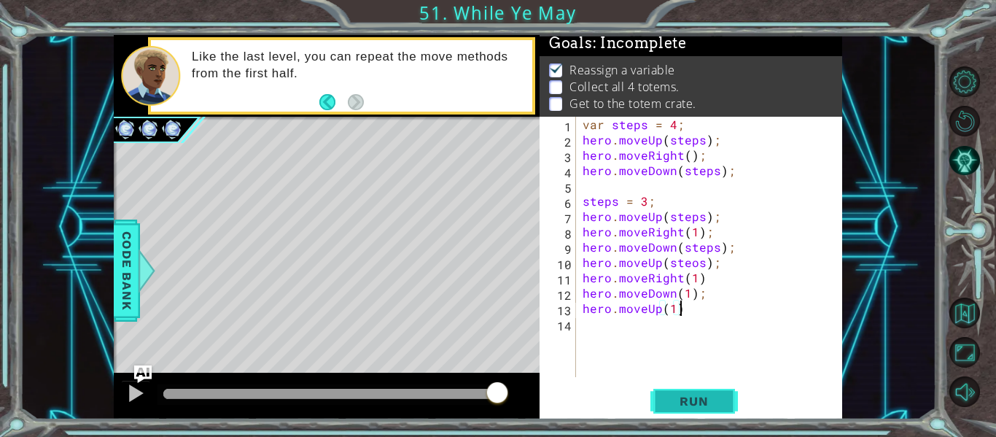
scroll to position [0, 0]
click at [714, 403] on span "Run" at bounding box center [694, 401] width 58 height 15
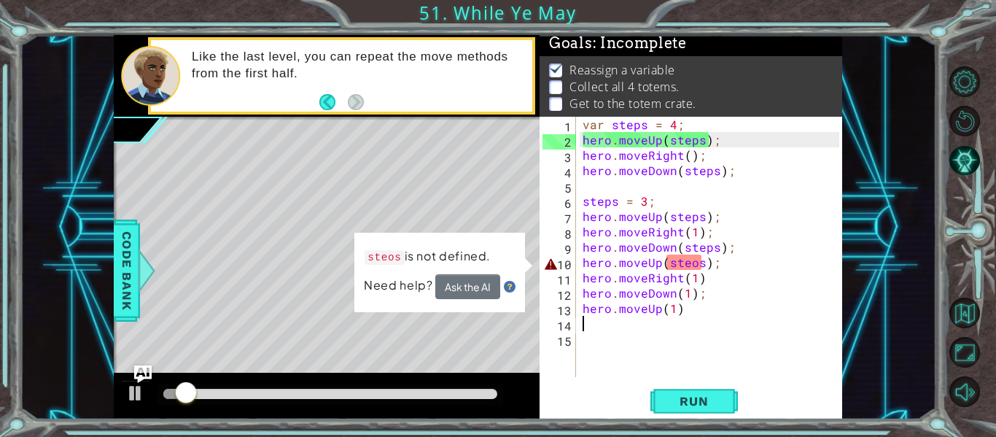
click at [703, 264] on div "var steps = 4 ; hero . moveUp ( steps ) ; hero . moveRight ( ) ; hero . moveDow…" at bounding box center [712, 262] width 267 height 291
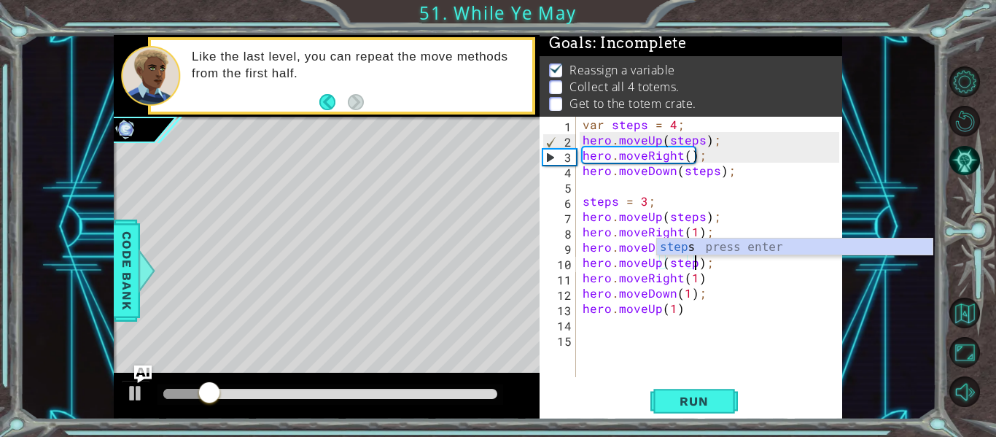
scroll to position [0, 7]
type textarea "hero.moveUp(steps);"
